Goal: Information Seeking & Learning: Learn about a topic

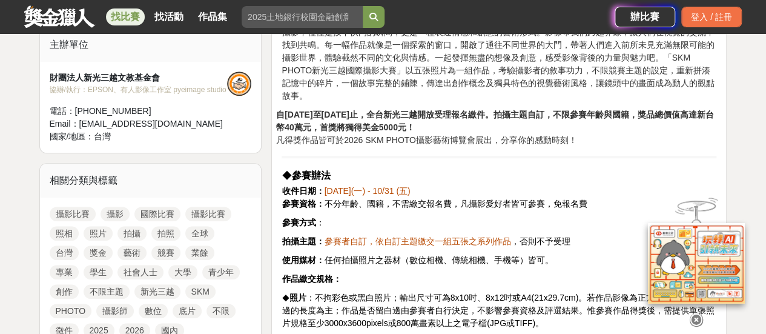
scroll to position [485, 0]
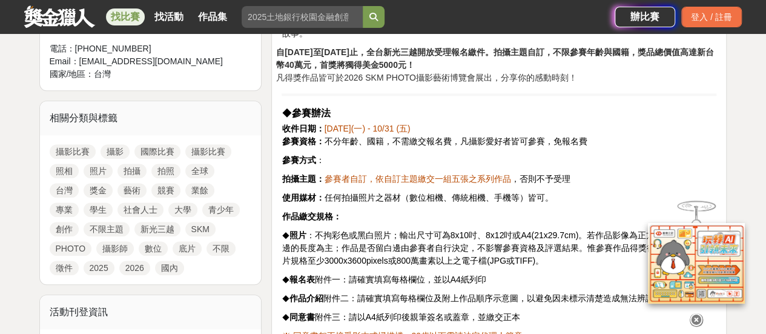
click at [443, 174] on span "參賽者自訂，依自訂主題繳交一組五張之系列作品" at bounding box center [417, 179] width 187 height 10
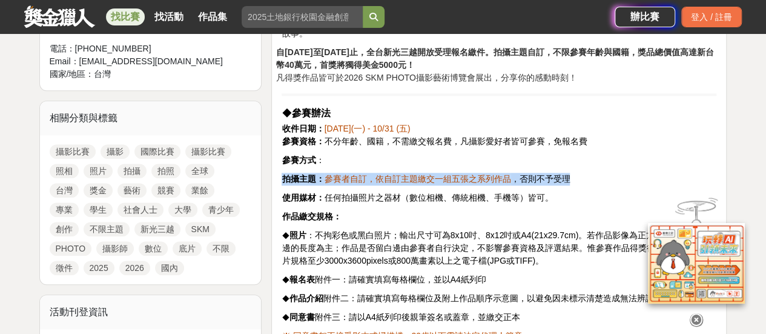
click at [443, 174] on span "參賽者自訂，依自訂主題繳交一組五張之系列作品" at bounding box center [417, 179] width 187 height 10
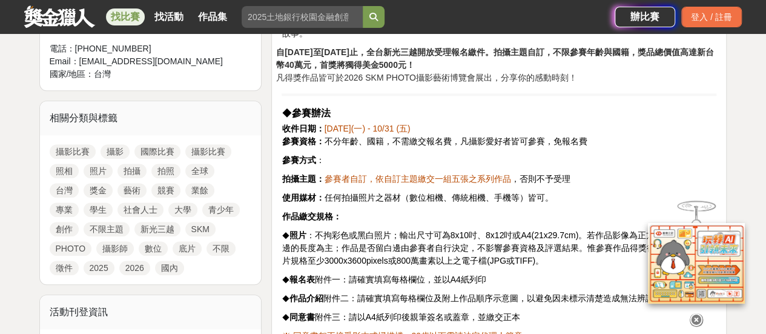
click at [448, 193] on span "使用媒材： 任何拍攝照片之器材（數位相機、傳統相機、手機等）皆可。" at bounding box center [417, 198] width 271 height 10
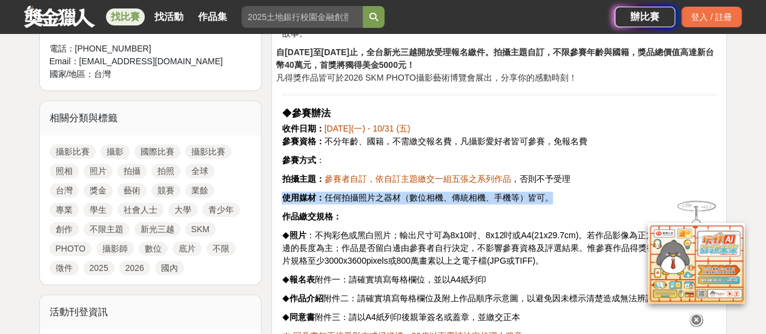
click at [448, 193] on span "使用媒材： 任何拍攝照片之器材（數位相機、傳統相機、手機等）皆可。" at bounding box center [417, 198] width 271 height 10
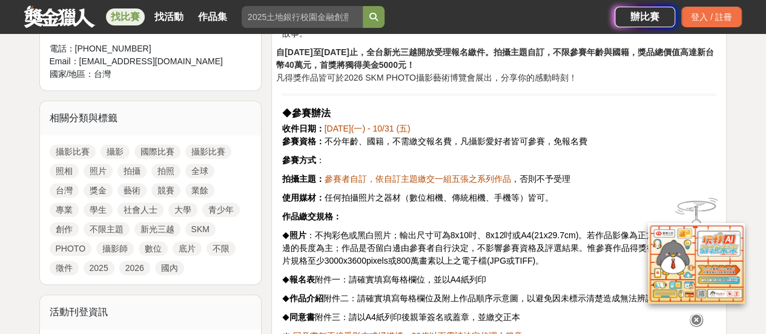
click at [462, 174] on span "參賽者自訂，依自訂主題繳交一組五張之系列作品" at bounding box center [417, 179] width 187 height 10
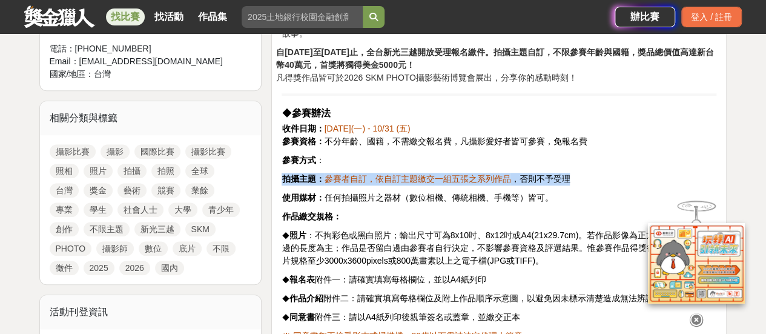
click at [462, 174] on span "參賽者自訂，依自訂主題繳交一組五張之系列作品" at bounding box center [417, 179] width 187 height 10
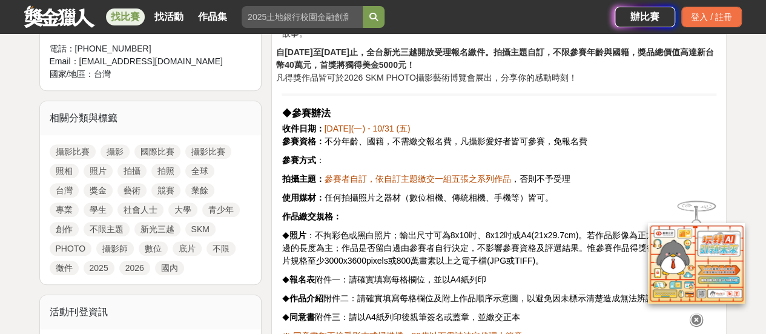
click at [493, 136] on span "不分年齡、國籍，不需繳交報名費，凡攝影愛好者皆可參賽，" at bounding box center [438, 141] width 229 height 10
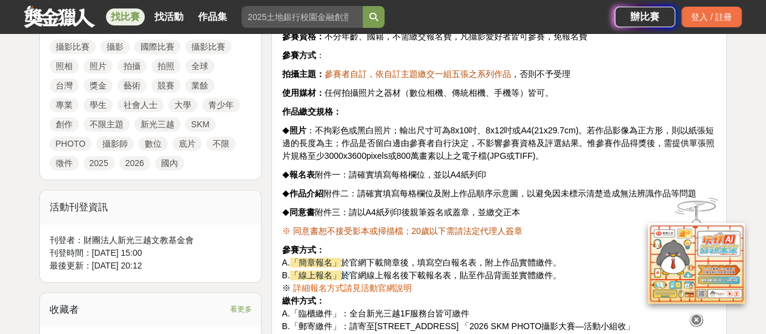
scroll to position [606, 0]
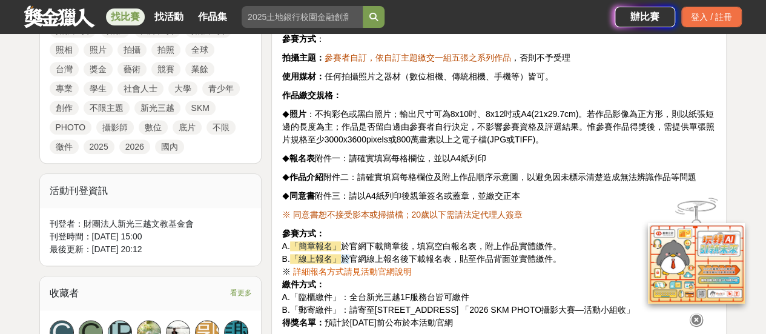
click at [423, 109] on span "照片 ：不拘彩色或黑白照片；輸出尺寸可為8x10吋、8x12吋或A4(21x29.7cm)。若作品影像為正方形，則以紙張短邊的長度為主；作品是否留白邊由參賽者…" at bounding box center [498, 126] width 433 height 35
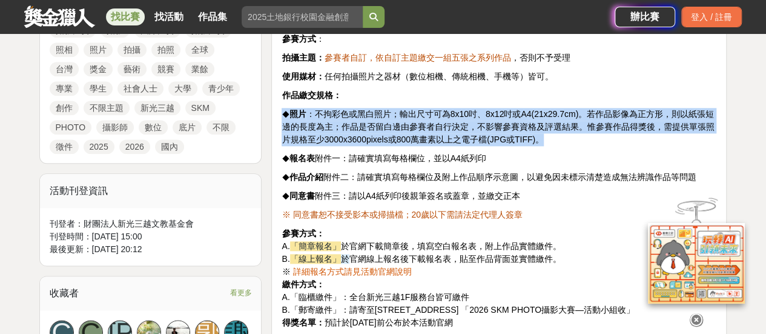
click at [423, 109] on span "照片 ：不拘彩色或黑白照片；輸出尺寸可為8x10吋、8x12吋或A4(21x29.7cm)。若作品影像為正方形，則以紙張短邊的長度為主；作品是否留白邊由參賽者…" at bounding box center [498, 126] width 433 height 35
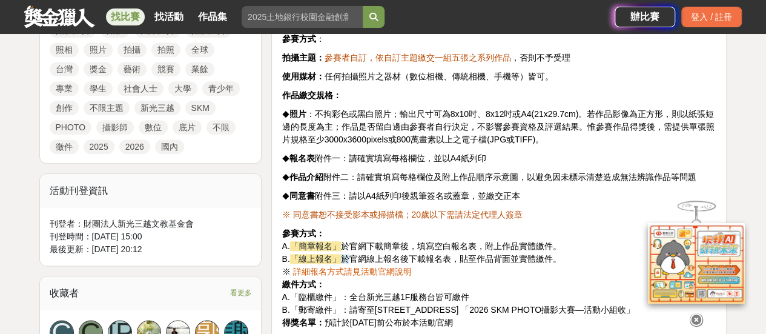
click at [428, 153] on span "報名表 附件一：請確實填寫每格欄位，並以A4紙列印" at bounding box center [387, 158] width 197 height 10
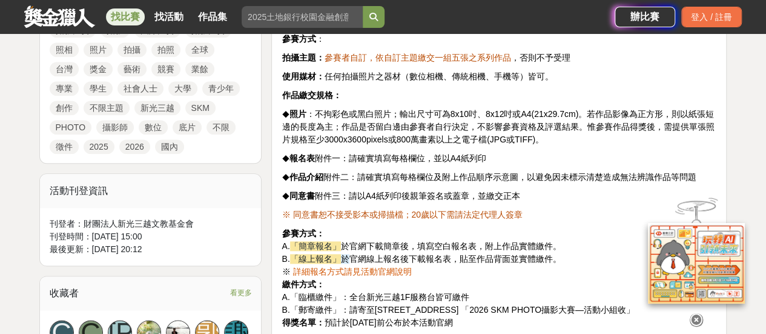
click at [437, 191] on span "附件三：請以A4紙列印後親筆簽名或蓋章，並繳交正本" at bounding box center [416, 196] width 205 height 10
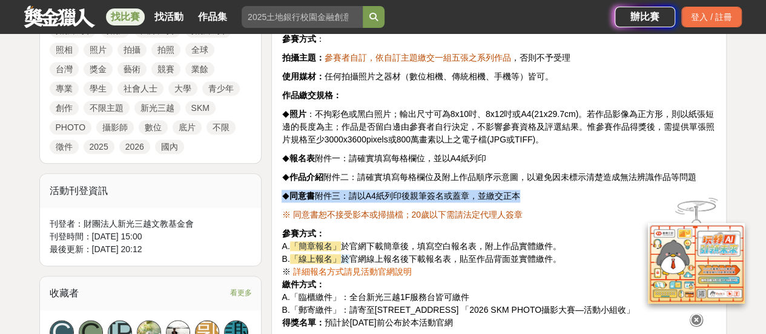
click at [437, 191] on span "附件三：請以A4紙列印後親筆簽名或蓋章，並繳交正本" at bounding box center [416, 196] width 205 height 10
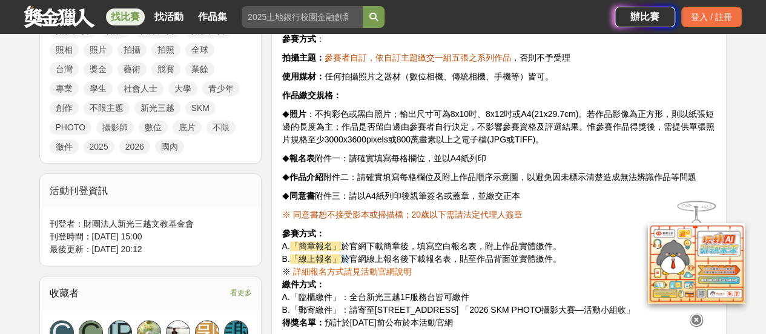
click at [423, 254] on span "官網線上報名後下載報名表，貼至作品背面並實體繳件。" at bounding box center [456, 259] width 212 height 10
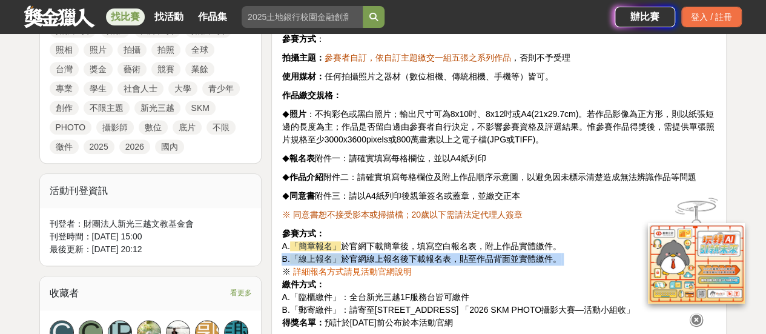
click at [423, 254] on span "官網線上報名後下載報名表，貼至作品背面並實體繳件。" at bounding box center [456, 259] width 212 height 10
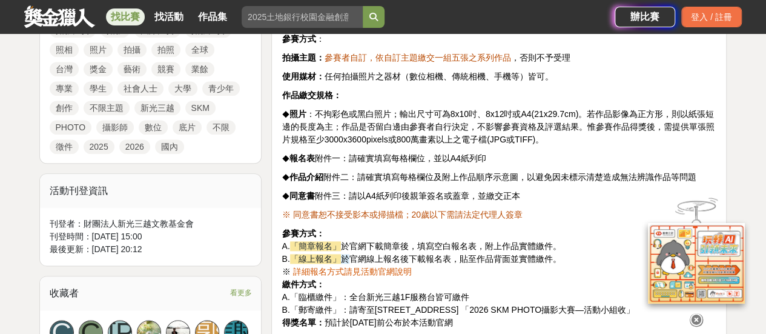
click at [428, 241] on span "於官網下載簡章後，填寫空白報名表，附上作品實體繳件。" at bounding box center [451, 246] width 221 height 10
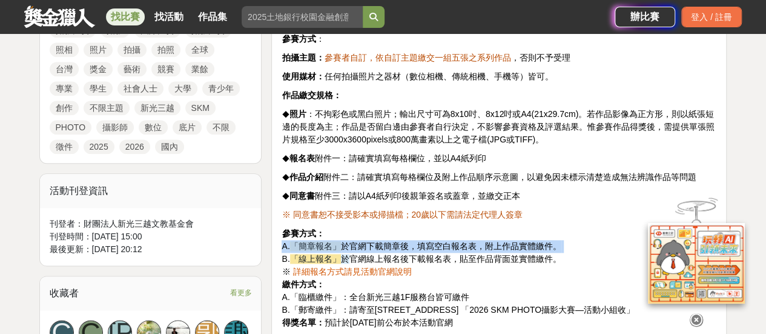
click at [428, 241] on span "於官網下載簡章後，填寫空白報名表，附上作品實體繳件。" at bounding box center [451, 246] width 221 height 10
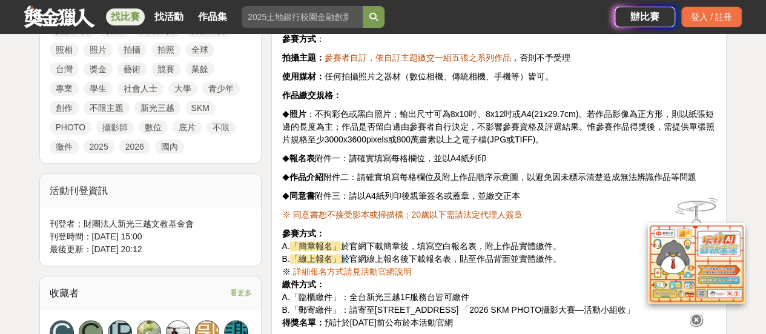
click at [425, 254] on span "官網線上報名後下載報名表，貼至作品背面並實體繳件。" at bounding box center [456, 259] width 212 height 10
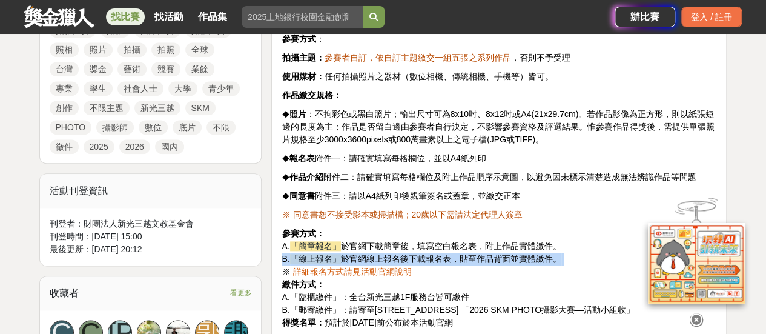
click at [425, 254] on span "官網線上報名後下載報名表，貼至作品背面並實體繳件。" at bounding box center [456, 259] width 212 height 10
click at [383, 267] on span "詳細報名方式請見活動官網說明" at bounding box center [352, 272] width 119 height 10
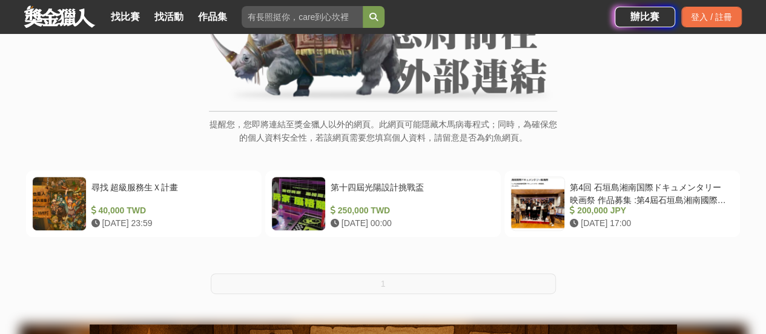
scroll to position [242, 0]
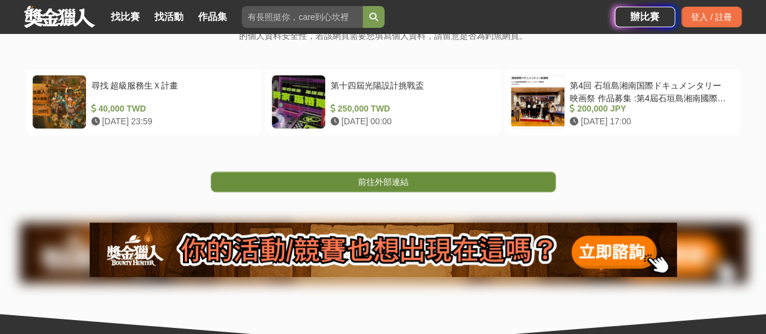
click at [412, 181] on link "前往外部連結" at bounding box center [383, 181] width 345 height 21
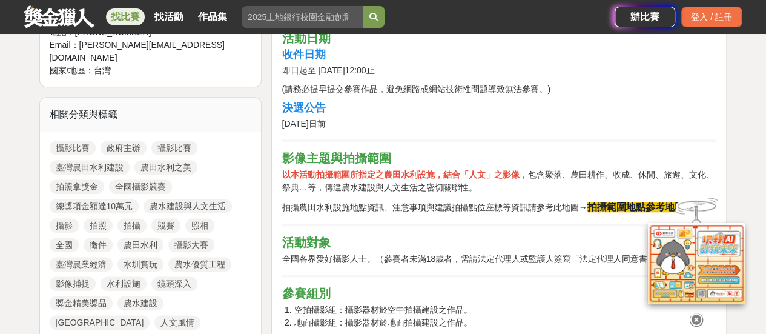
scroll to position [485, 0]
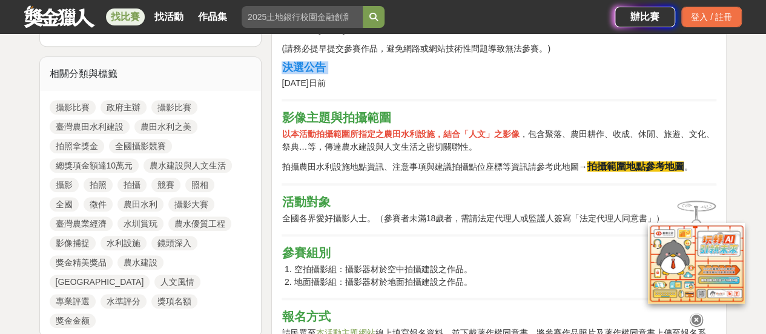
scroll to position [606, 0]
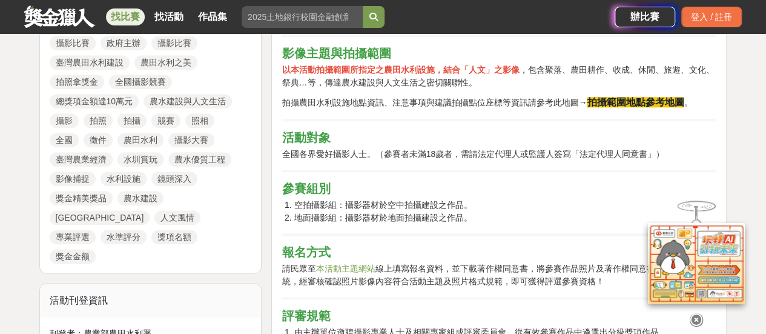
click at [636, 99] on strong "拍攝範圍地點參考地圖" at bounding box center [635, 102] width 97 height 10
